Goal: Task Accomplishment & Management: Complete application form

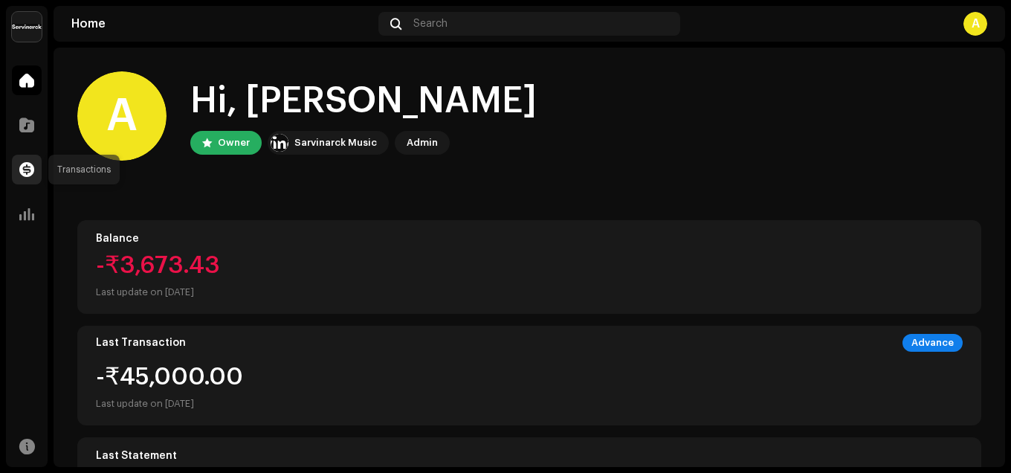
click at [28, 172] on span at bounding box center [26, 169] width 15 height 12
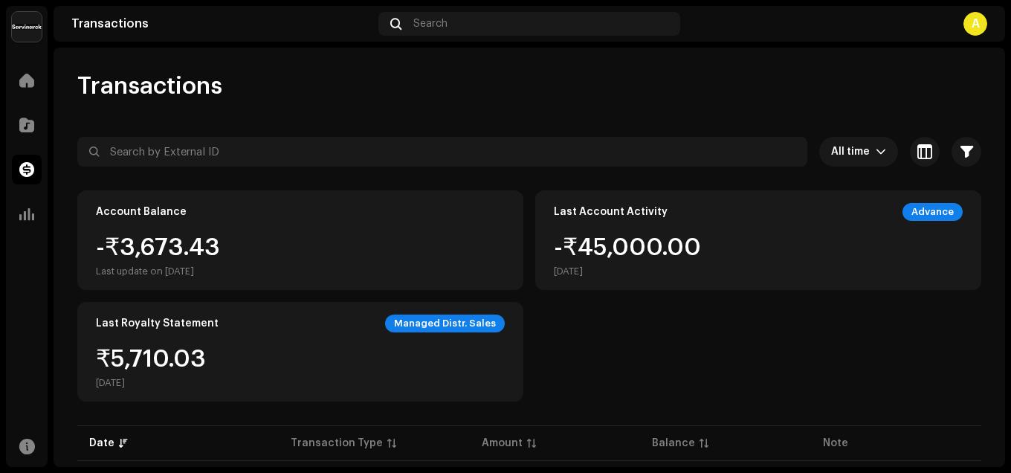
click at [974, 22] on div "A" at bounding box center [975, 24] width 24 height 24
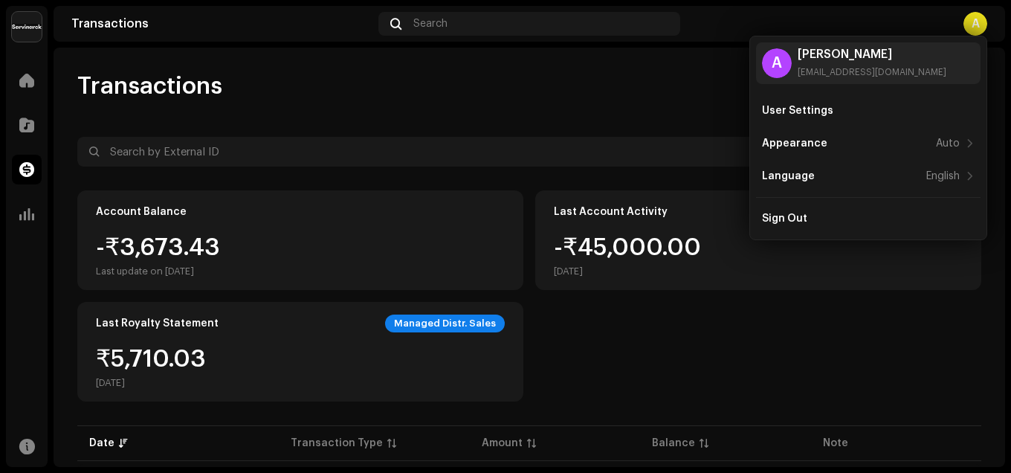
click at [692, 79] on div "Transactions" at bounding box center [529, 86] width 904 height 30
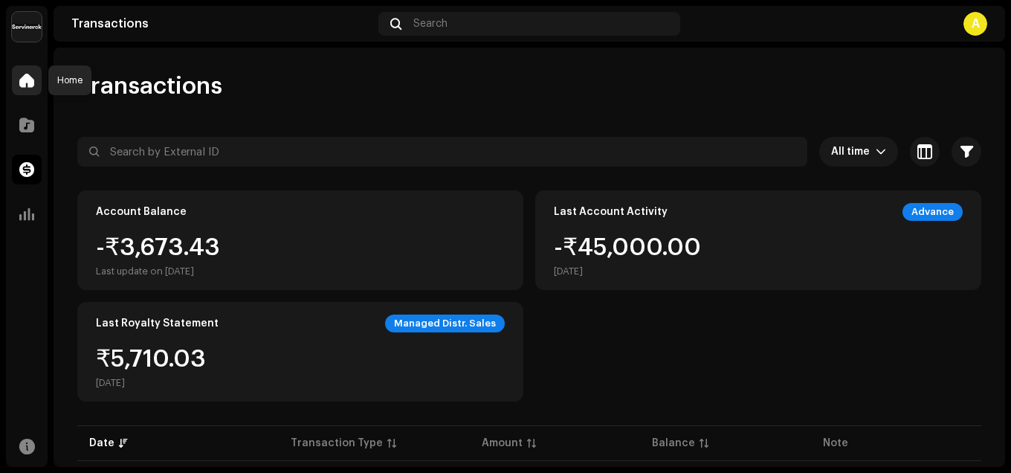
click at [28, 69] on div at bounding box center [27, 80] width 30 height 30
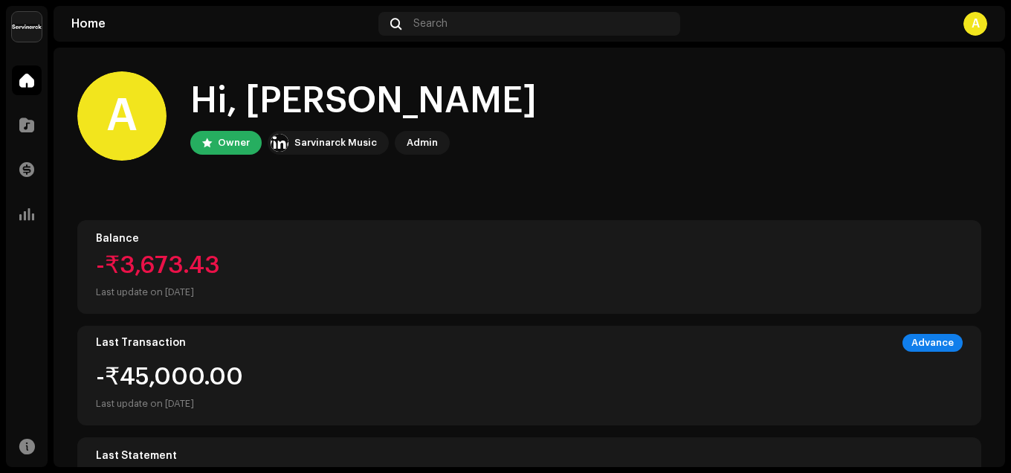
click at [967, 24] on div "A" at bounding box center [975, 24] width 24 height 24
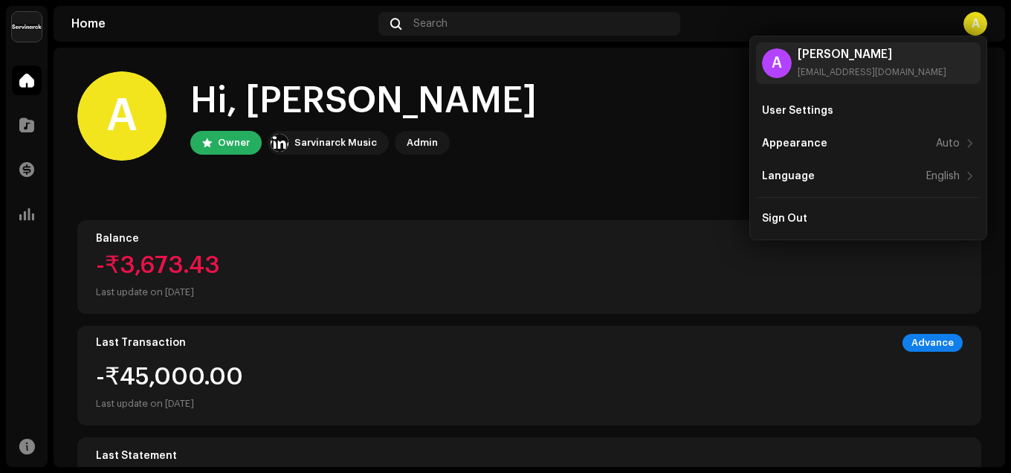
click at [703, 121] on div "A Hi, [PERSON_NAME] Owner Sarvinarck Music Admin" at bounding box center [529, 115] width 904 height 89
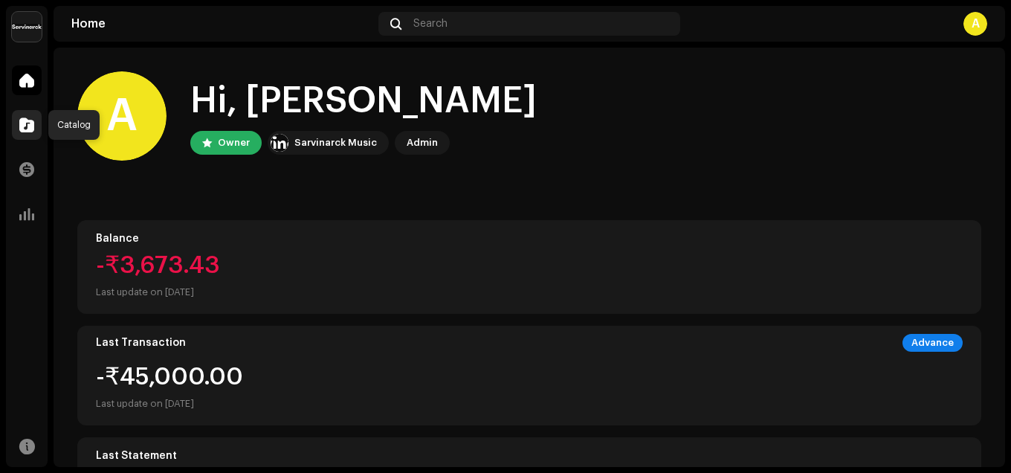
click at [25, 122] on span at bounding box center [26, 125] width 15 height 12
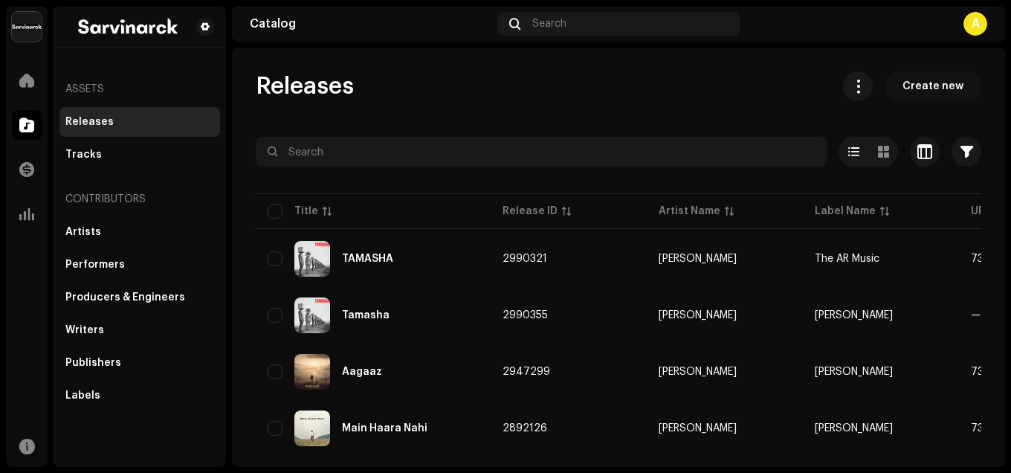
click at [932, 87] on span "Create new" at bounding box center [932, 86] width 61 height 30
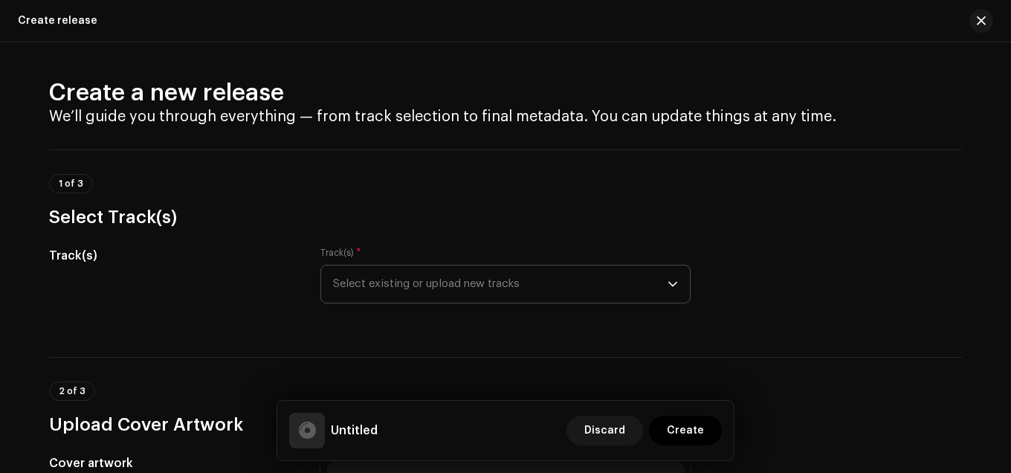
click at [475, 276] on span "Select existing or upload new tracks" at bounding box center [500, 283] width 334 height 37
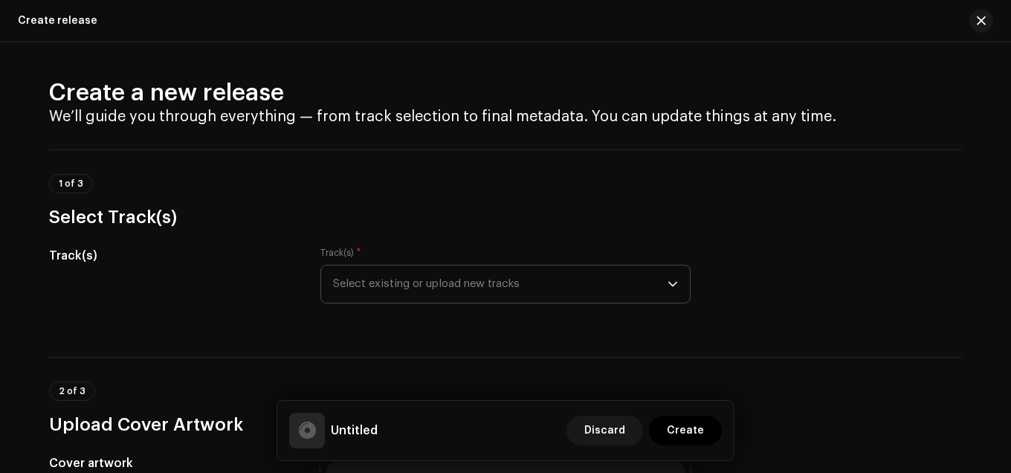
click at [406, 288] on span "Select existing or upload new tracks" at bounding box center [500, 283] width 334 height 37
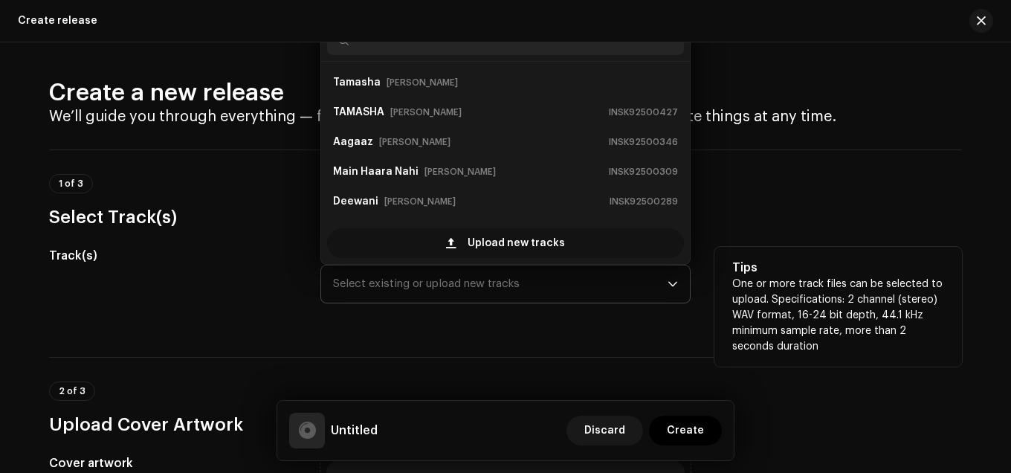
click at [481, 236] on span "Upload new tracks" at bounding box center [515, 243] width 97 height 30
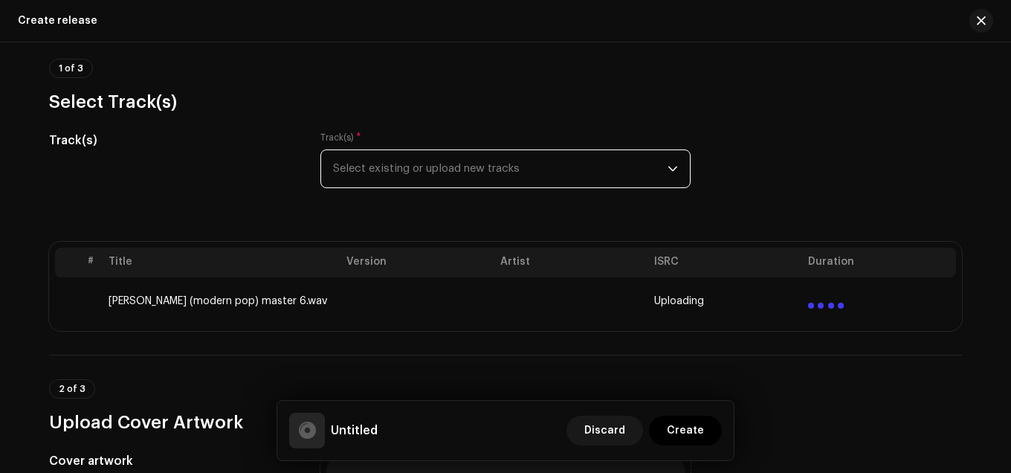
scroll to position [149, 0]
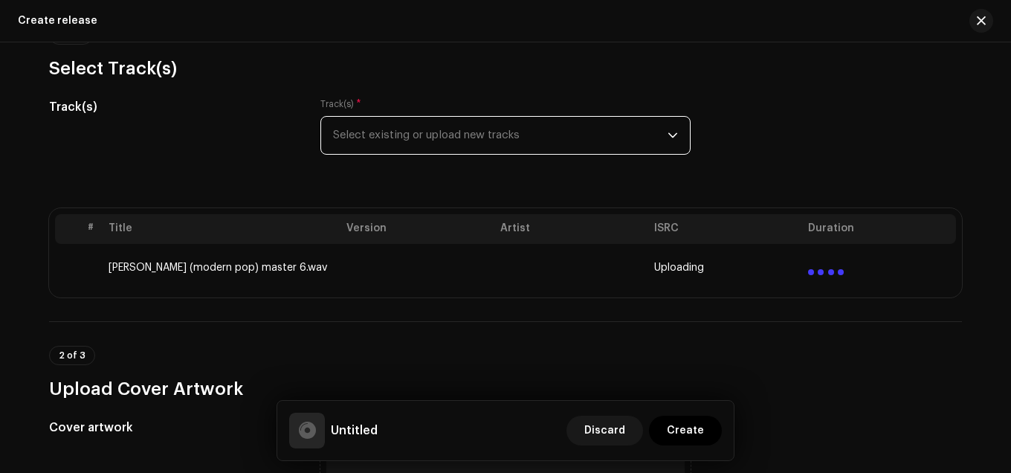
click at [354, 434] on h5 "Untitled" at bounding box center [354, 430] width 47 height 18
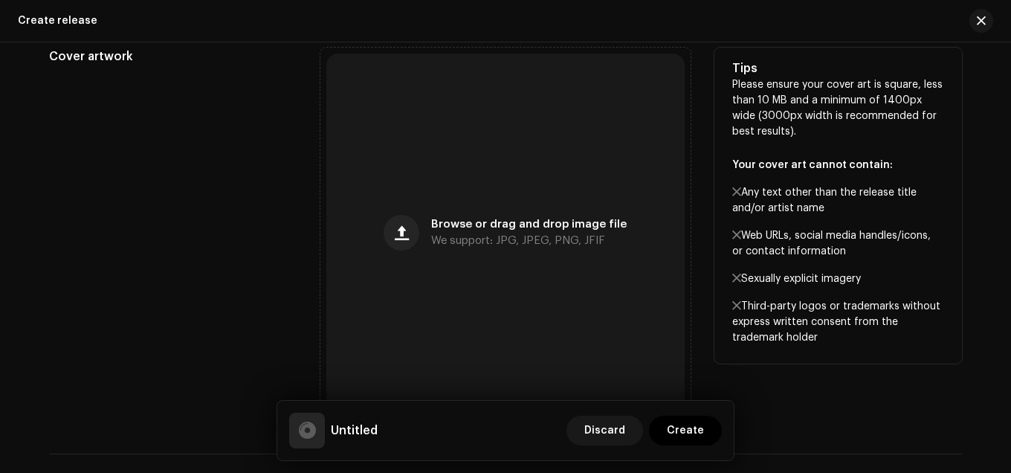
scroll to position [520, 0]
click at [403, 230] on span "button" at bounding box center [402, 232] width 14 height 12
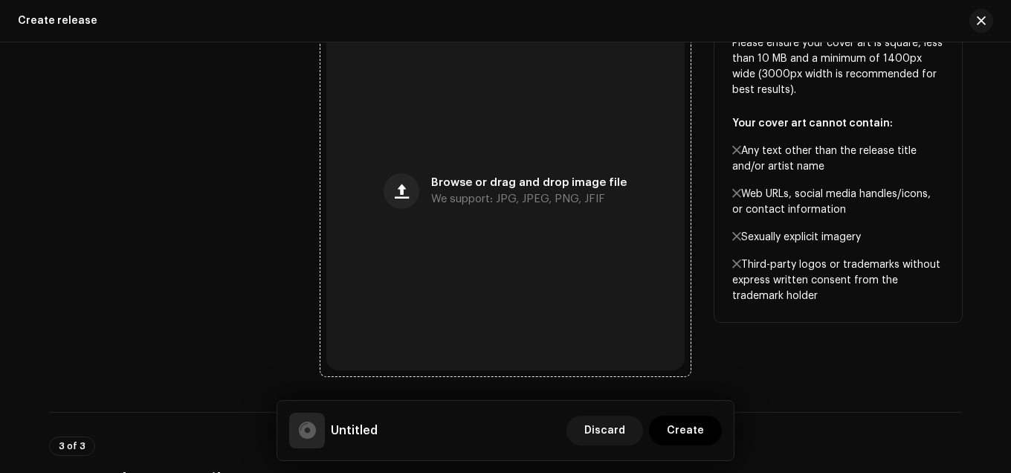
scroll to position [654, 0]
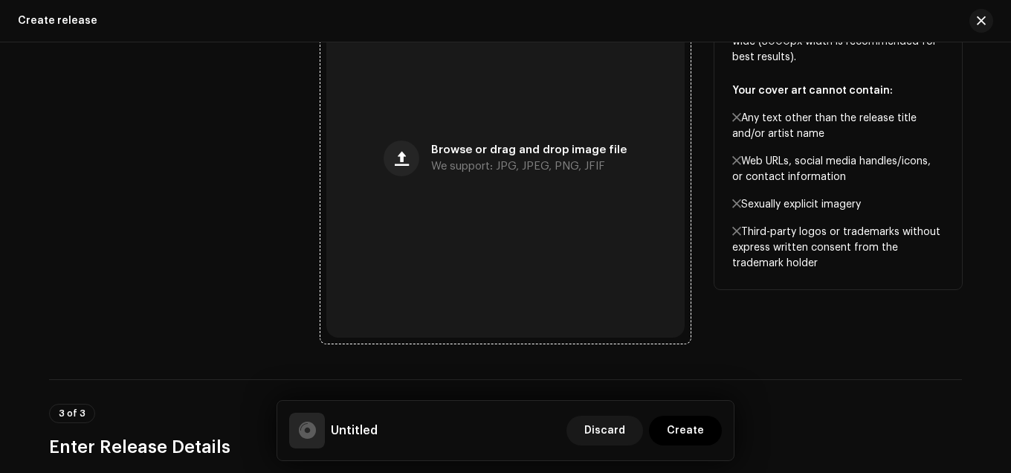
click at [475, 155] on div "Browse or drag and drop image file We support: JPG, JPEG, PNG, JFIF" at bounding box center [528, 158] width 195 height 27
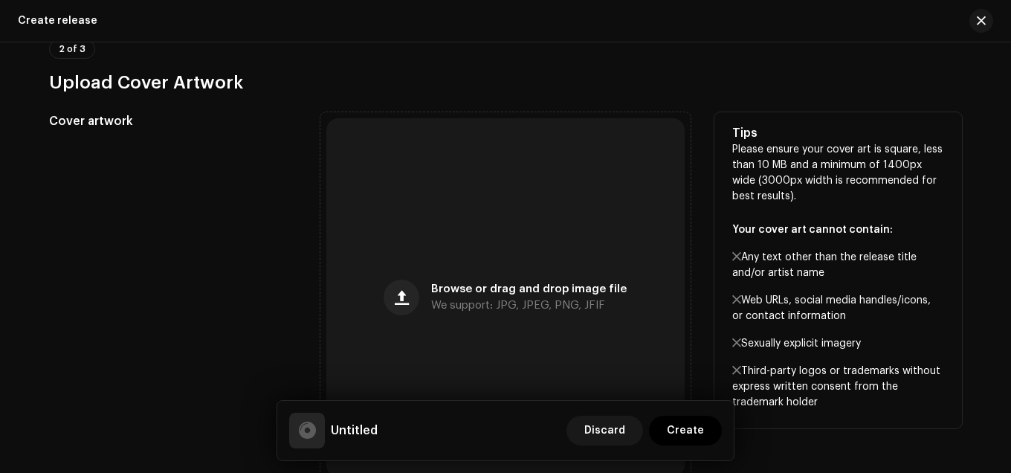
scroll to position [580, 0]
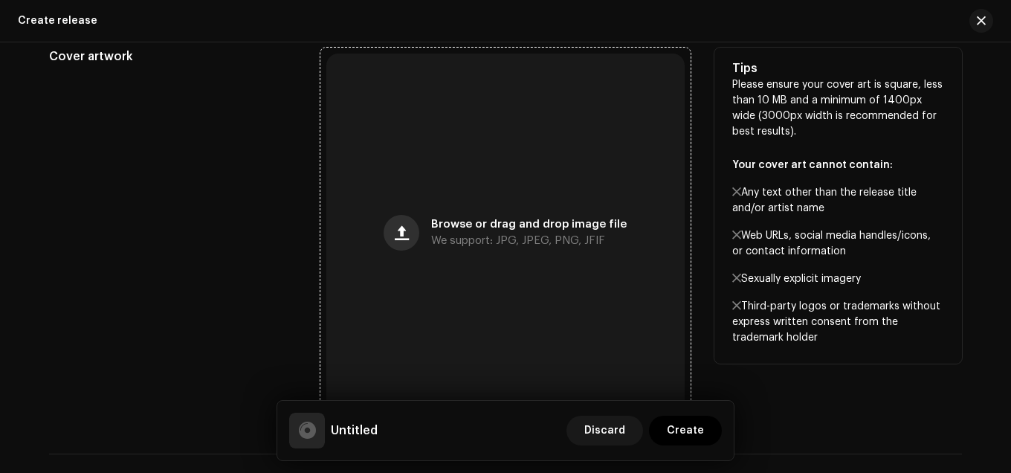
click at [397, 229] on span "button" at bounding box center [402, 233] width 14 height 12
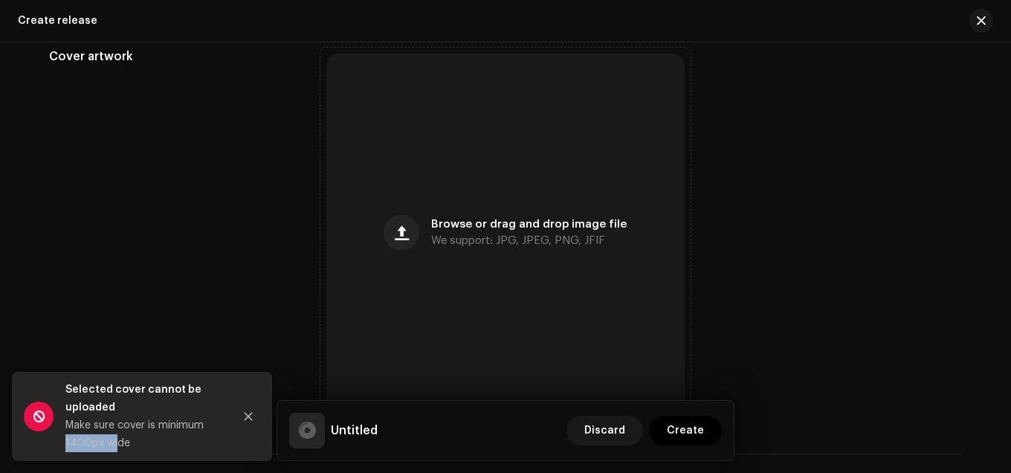
drag, startPoint x: 64, startPoint y: 441, endPoint x: 114, endPoint y: 440, distance: 50.5
click at [114, 440] on div "Selected cover cannot be uploaded Make sure cover is minimum 1400px wide" at bounding box center [142, 416] width 260 height 89
click at [120, 441] on div "Make sure cover is minimum 1400px wide" at bounding box center [143, 434] width 156 height 36
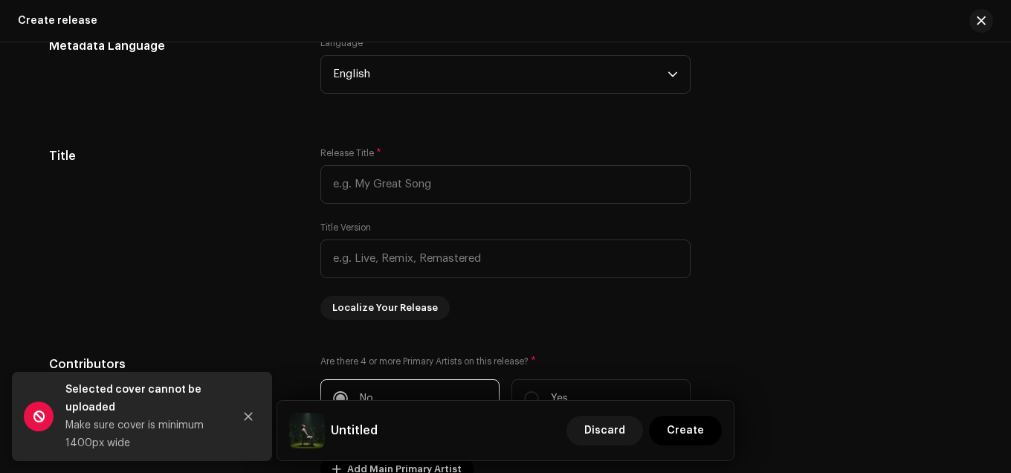
scroll to position [1323, 0]
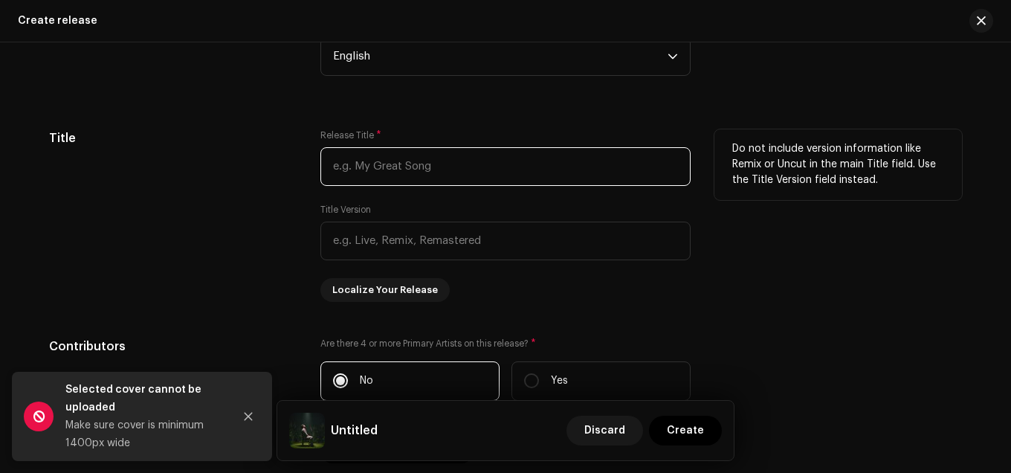
click at [400, 168] on input "text" at bounding box center [505, 166] width 370 height 39
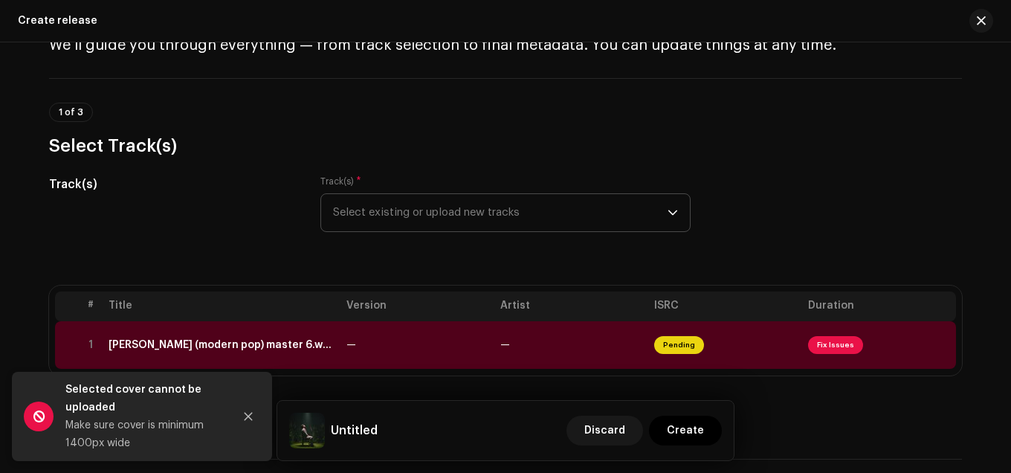
scroll to position [74, 0]
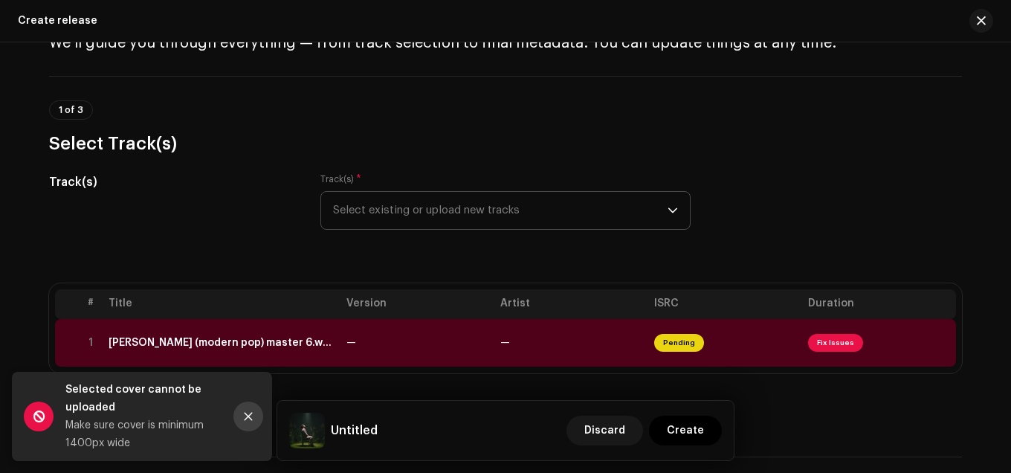
click at [252, 415] on icon "Close" at bounding box center [248, 416] width 10 height 10
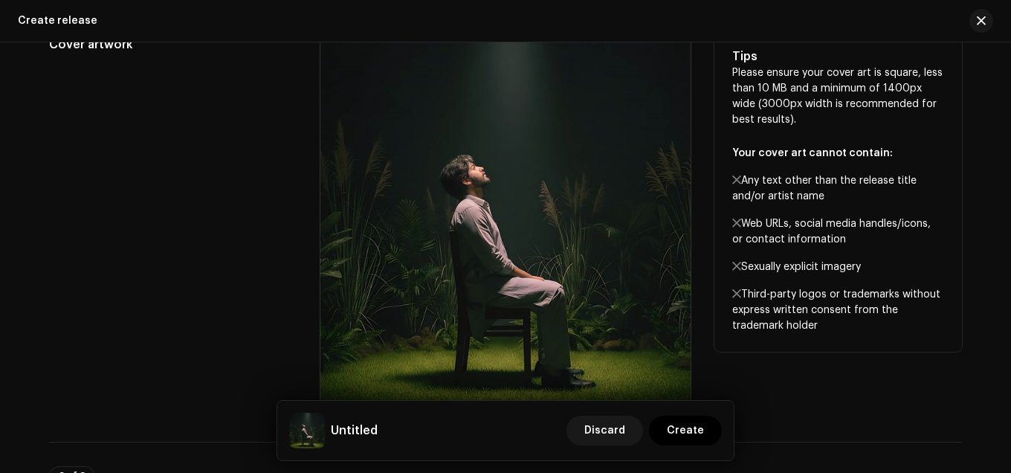
scroll to position [594, 0]
